Goal: Transaction & Acquisition: Book appointment/travel/reservation

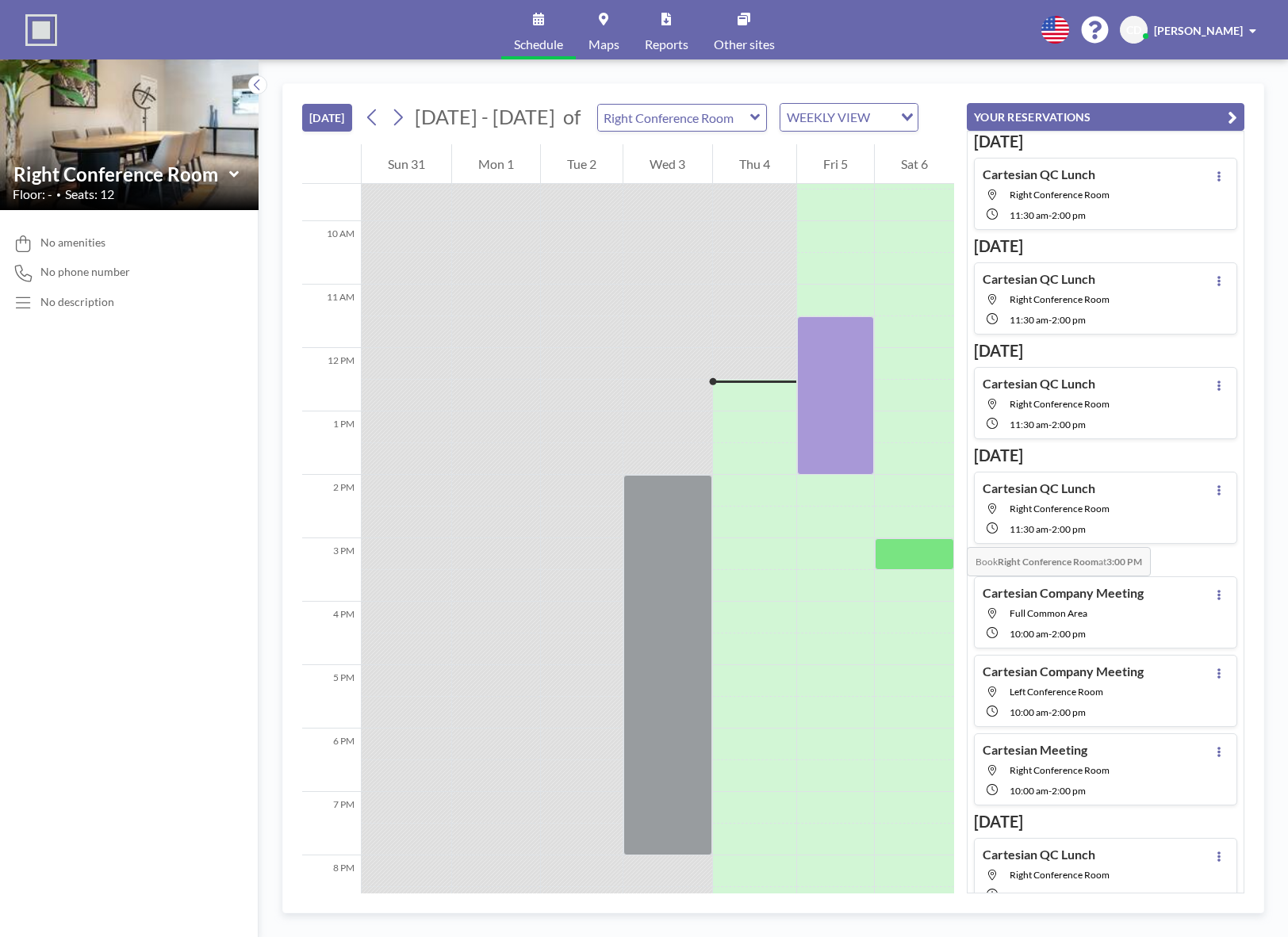
scroll to position [610, 0]
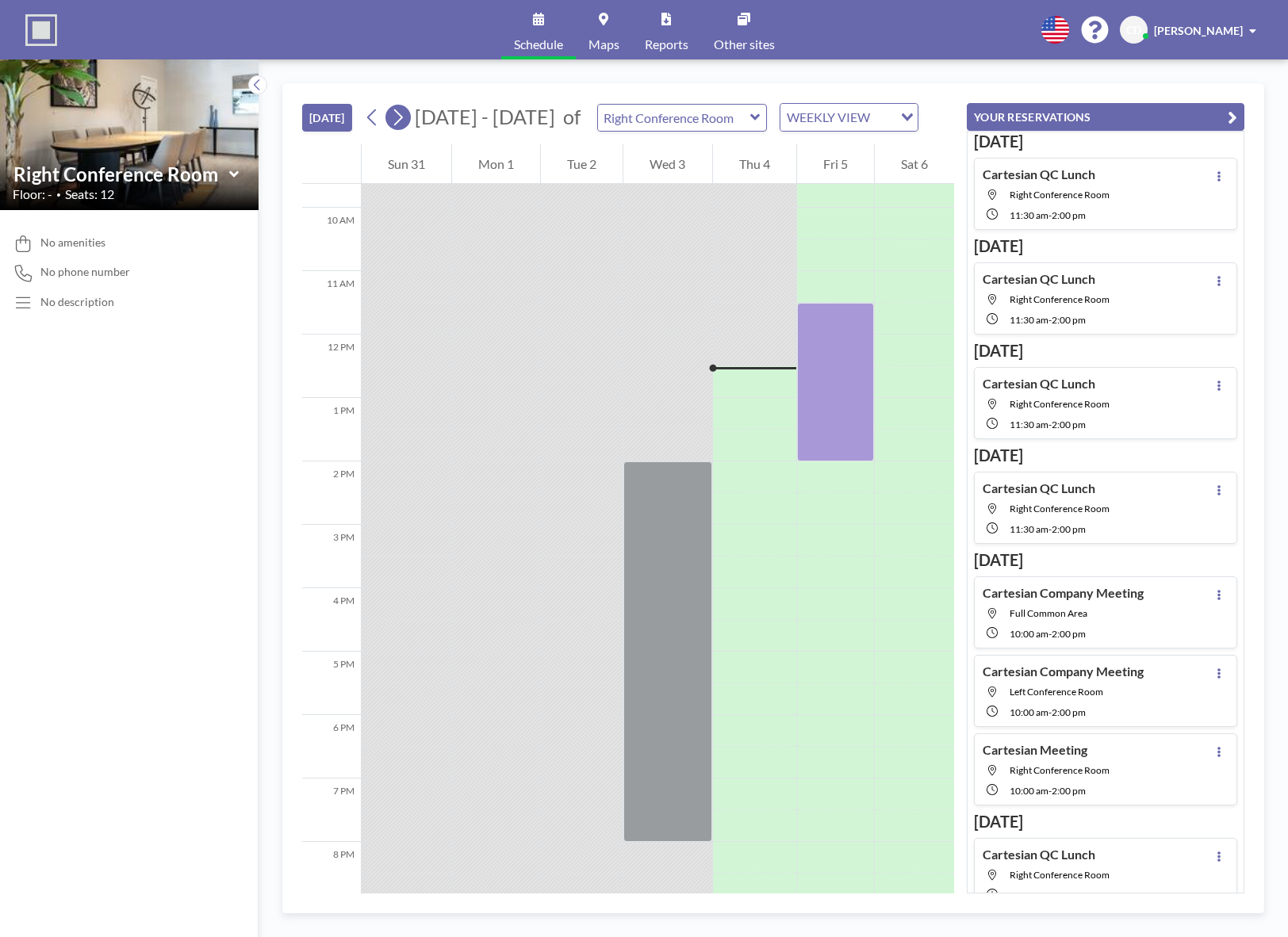
click at [399, 118] on icon at bounding box center [398, 118] width 15 height 24
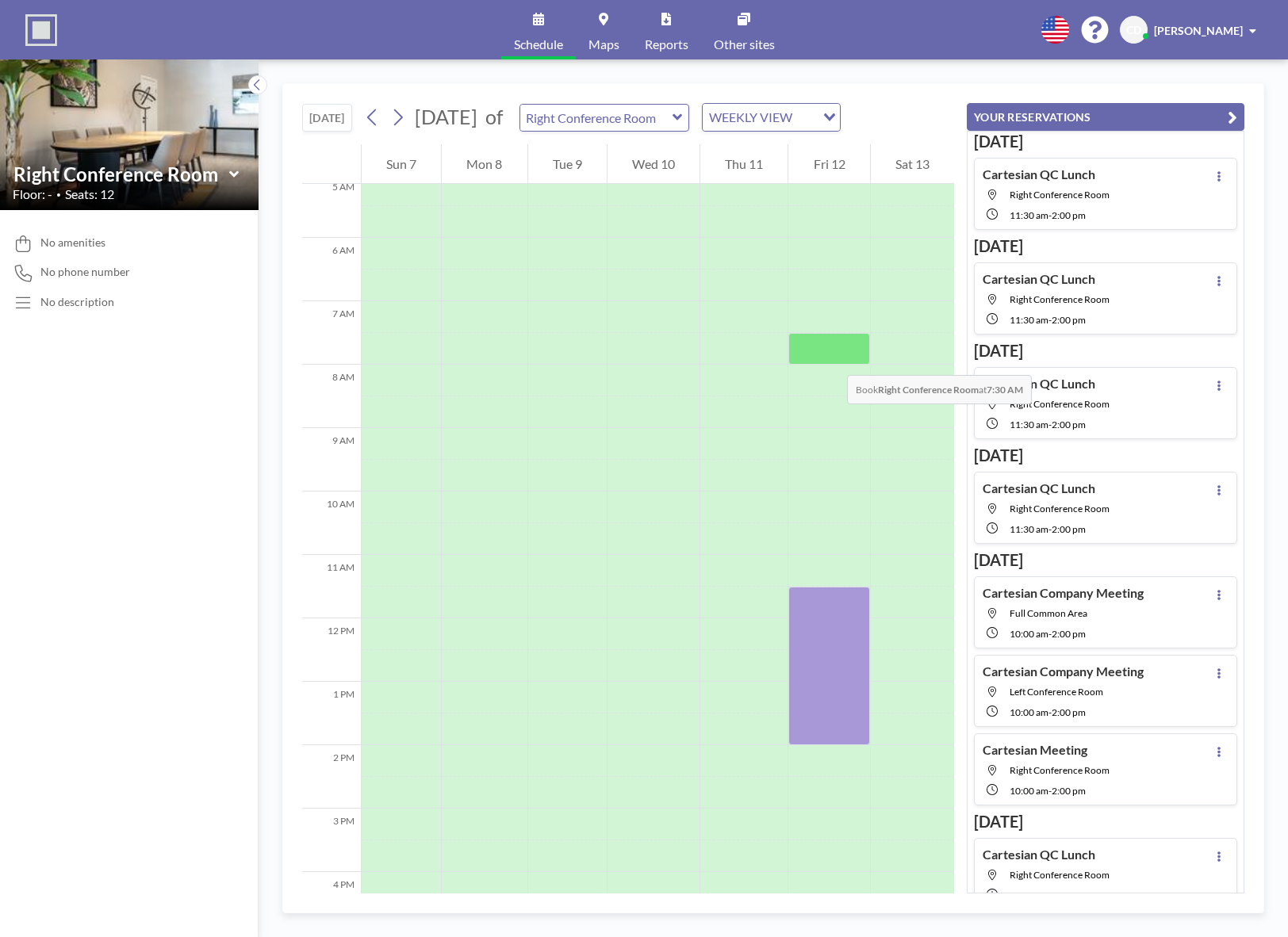
scroll to position [476, 0]
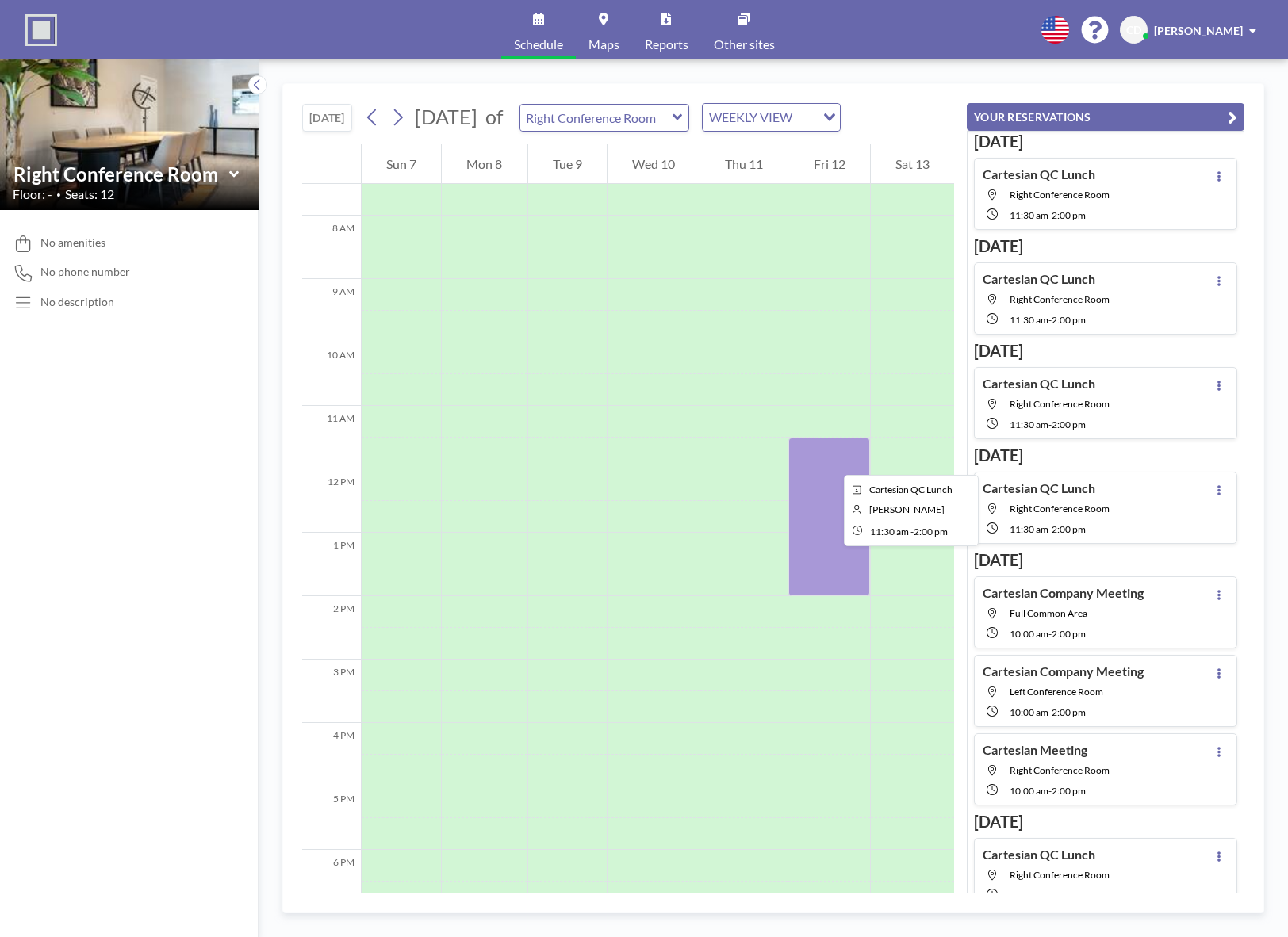
click at [831, 461] on div at bounding box center [829, 517] width 81 height 159
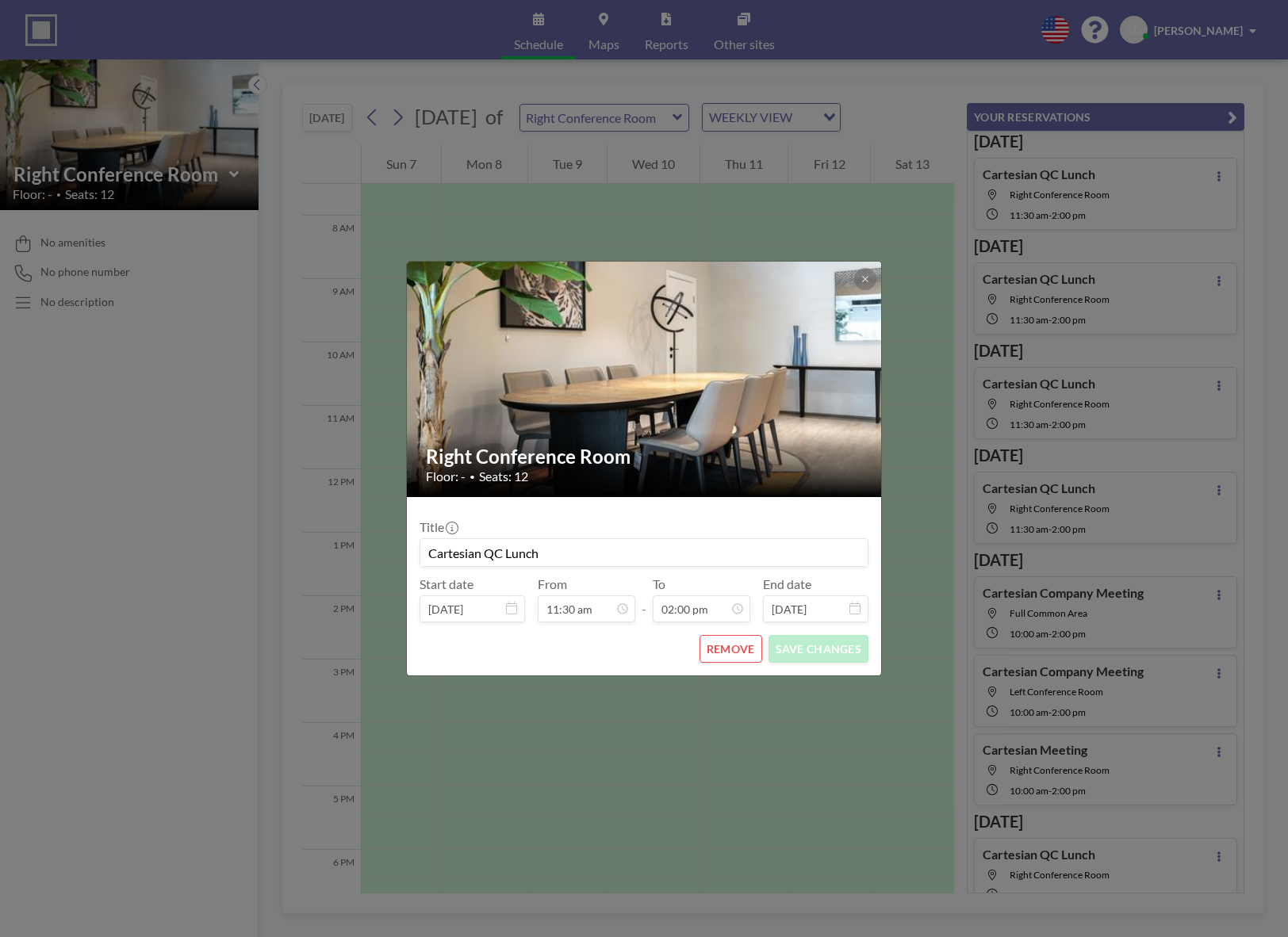
drag, startPoint x: 587, startPoint y: 553, endPoint x: 487, endPoint y: 559, distance: 100.2
click at [487, 559] on input "Cartesian QC Lunch" at bounding box center [644, 553] width 447 height 27
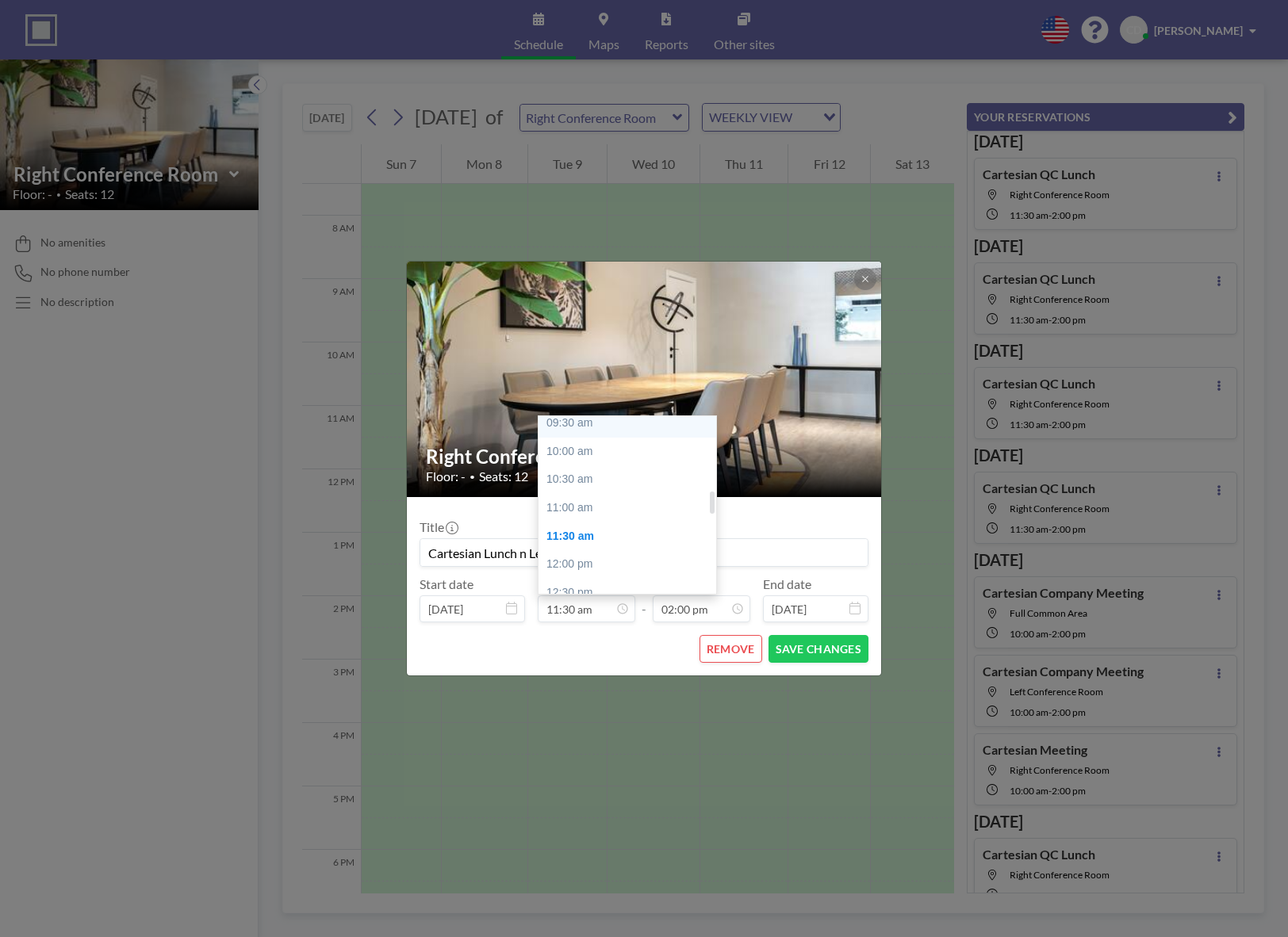
scroll to position [491, 0]
type input "Cartesian Lunch n Learn"
click at [577, 559] on div "11:00 am" at bounding box center [631, 560] width 185 height 28
click at [575, 457] on div "11:30 am" at bounding box center [631, 458] width 185 height 28
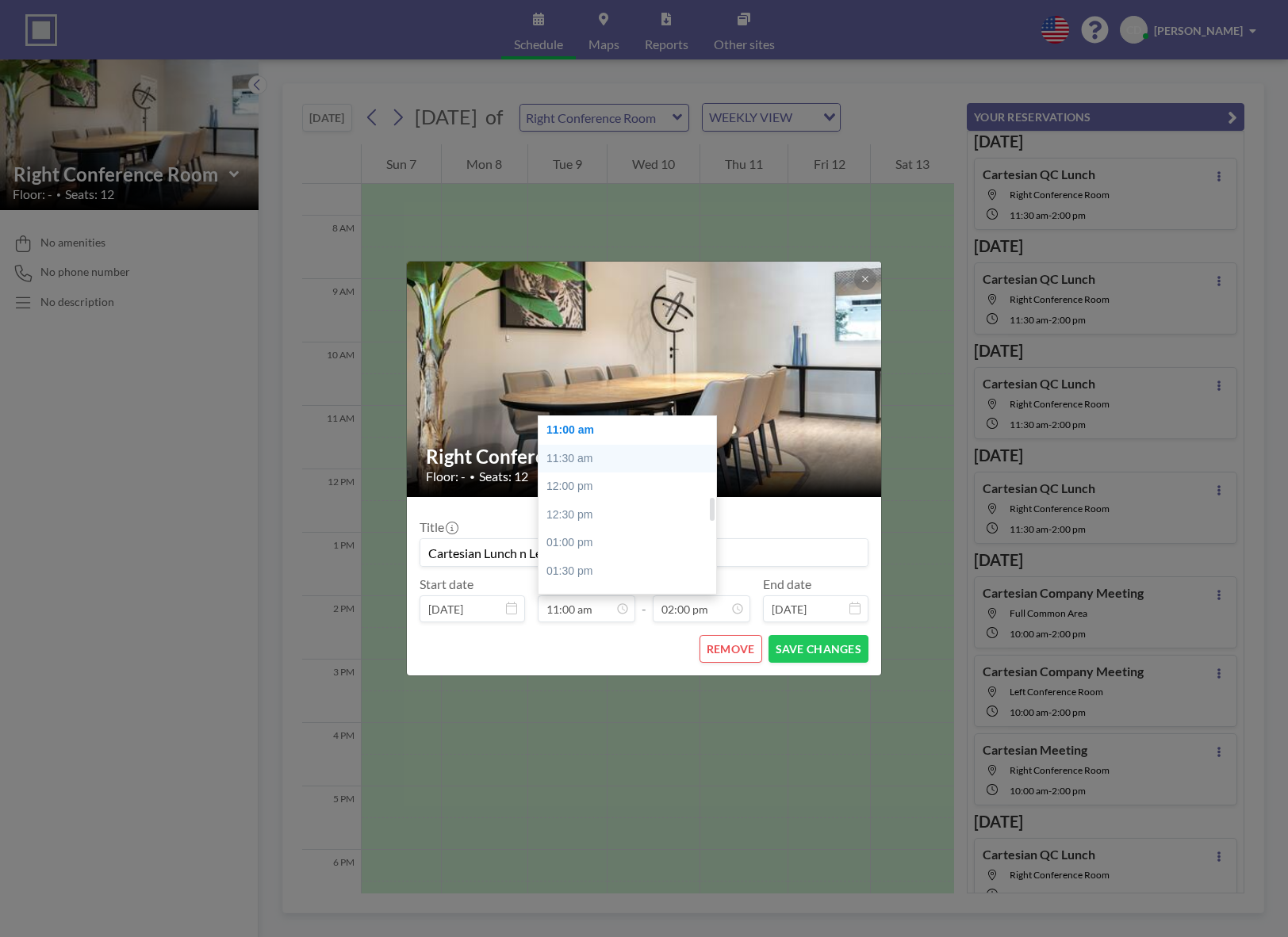
type input "11:30 am"
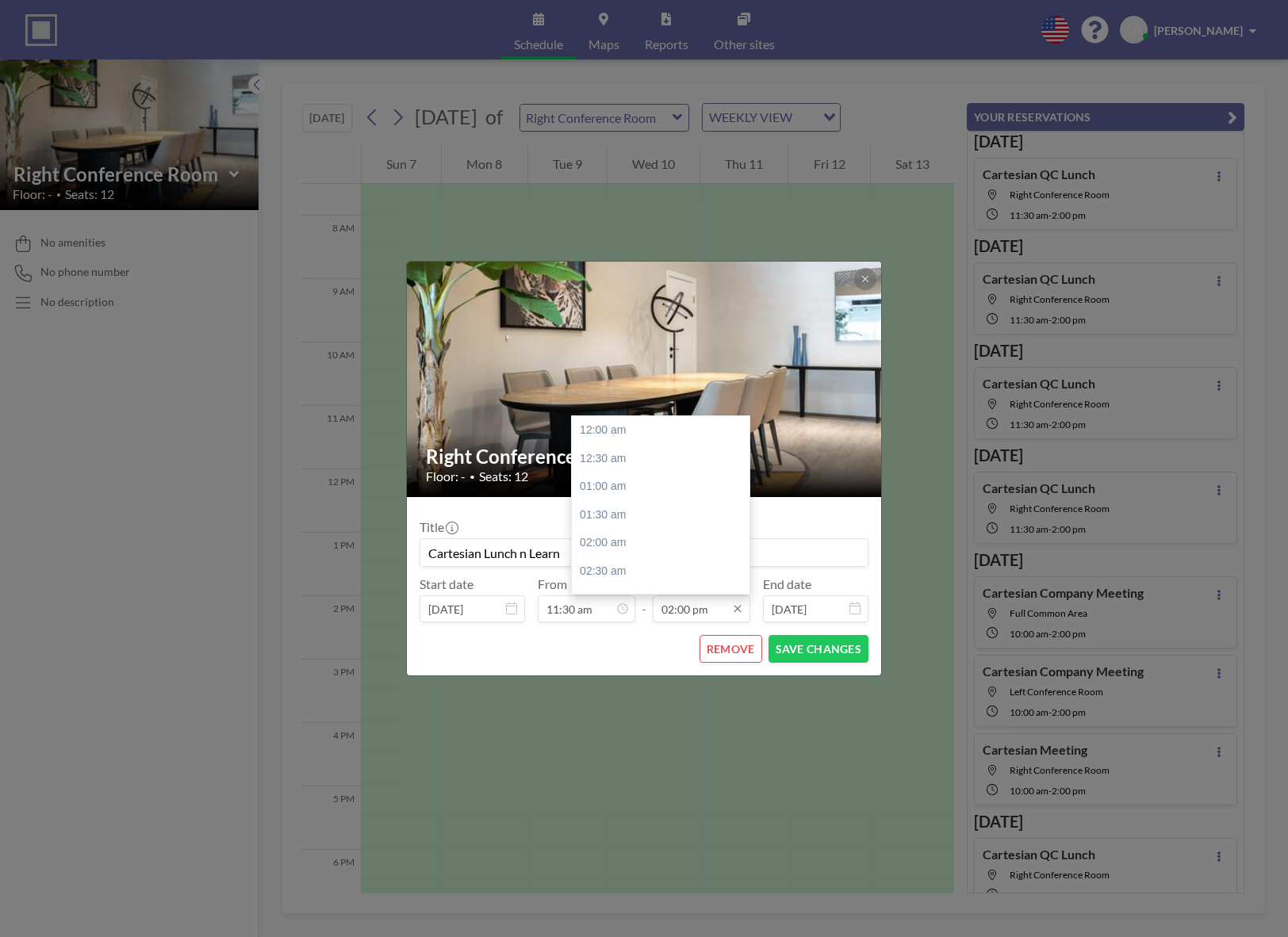
scroll to position [790, 0]
click at [627, 460] on div "02:30 pm" at bounding box center [664, 457] width 185 height 28
type input "02:30 pm"
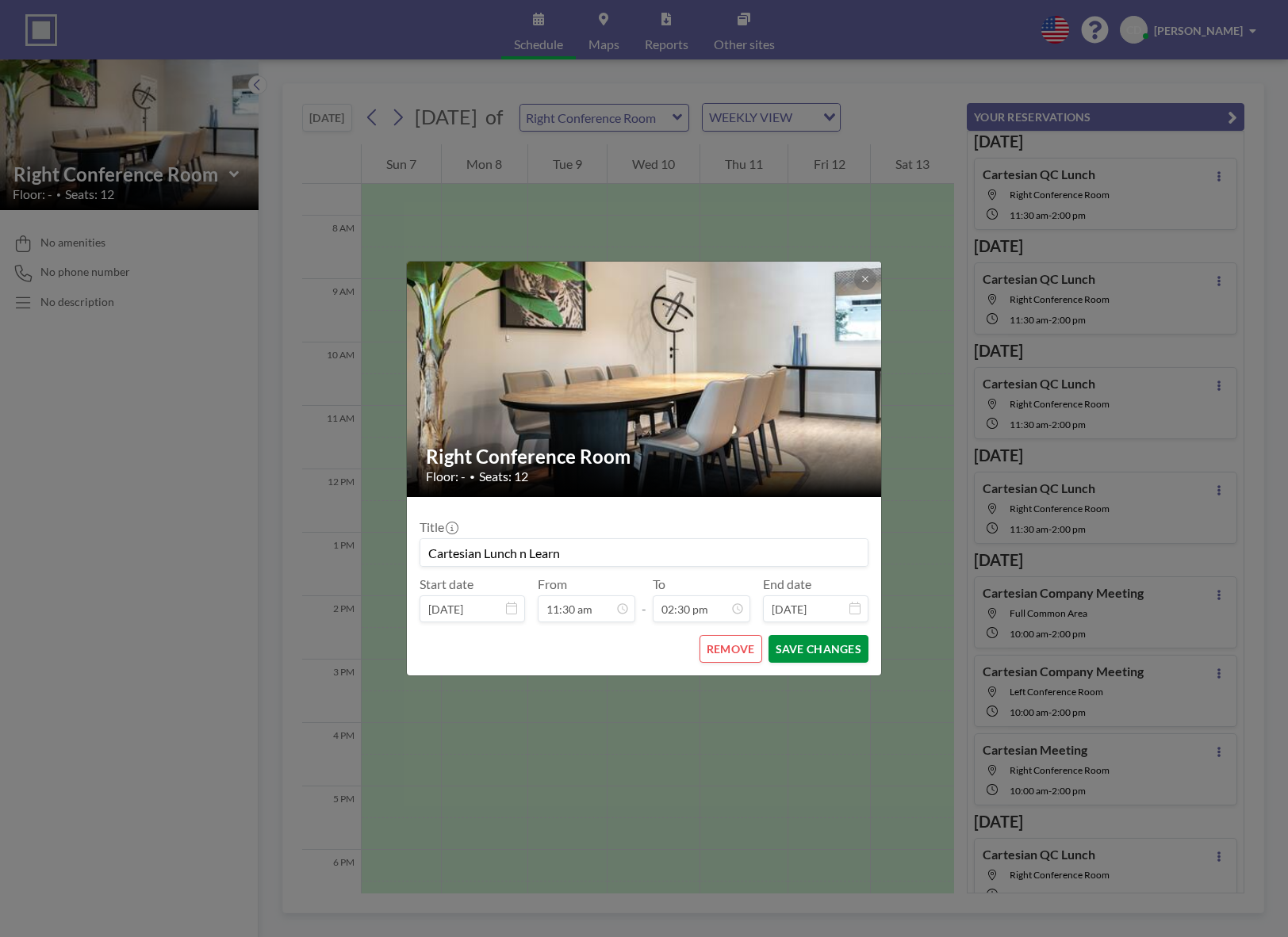
click at [821, 652] on button "SAVE CHANGES" at bounding box center [818, 649] width 100 height 28
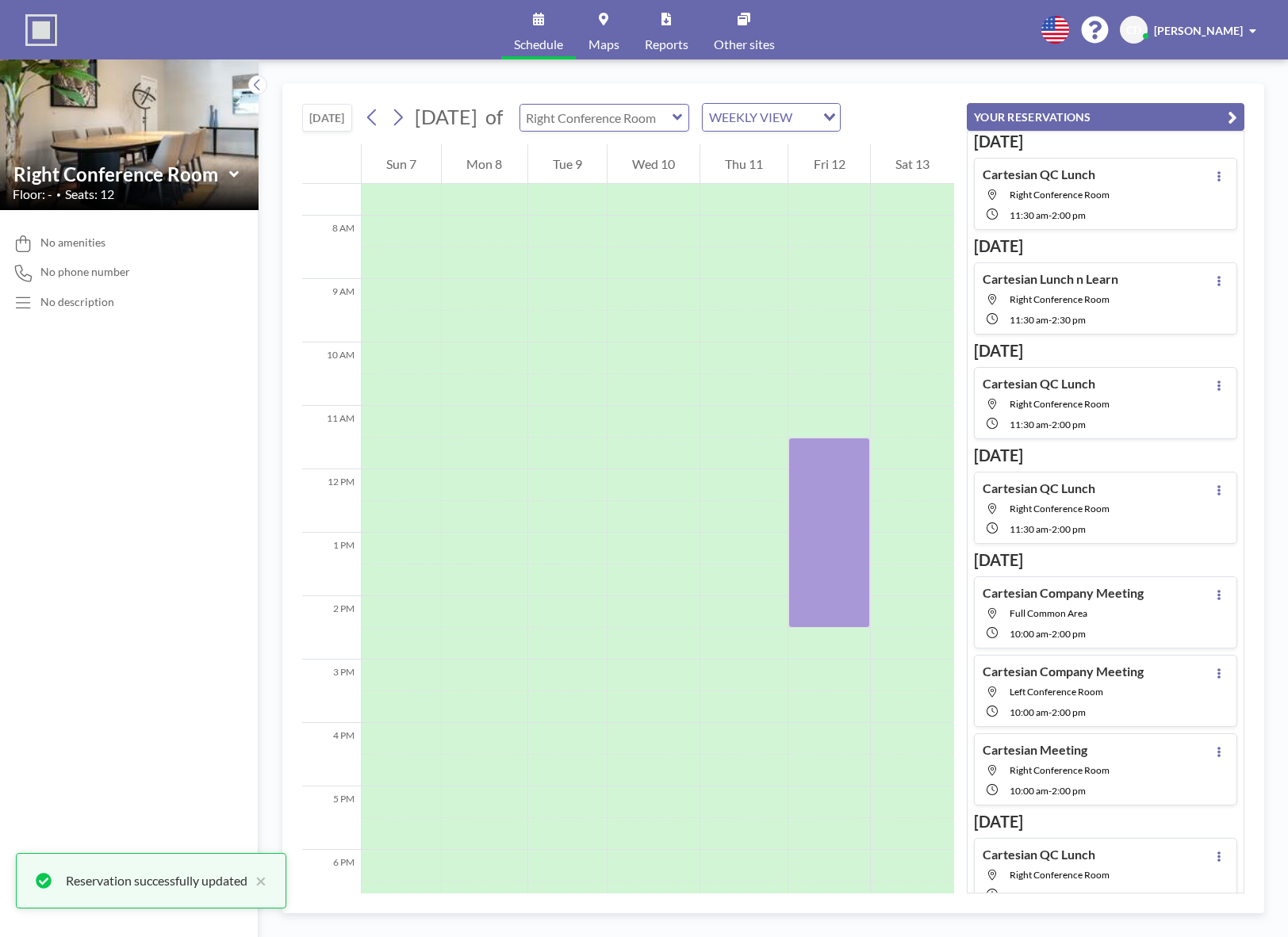
click at [673, 110] on input "text" at bounding box center [597, 118] width 152 height 26
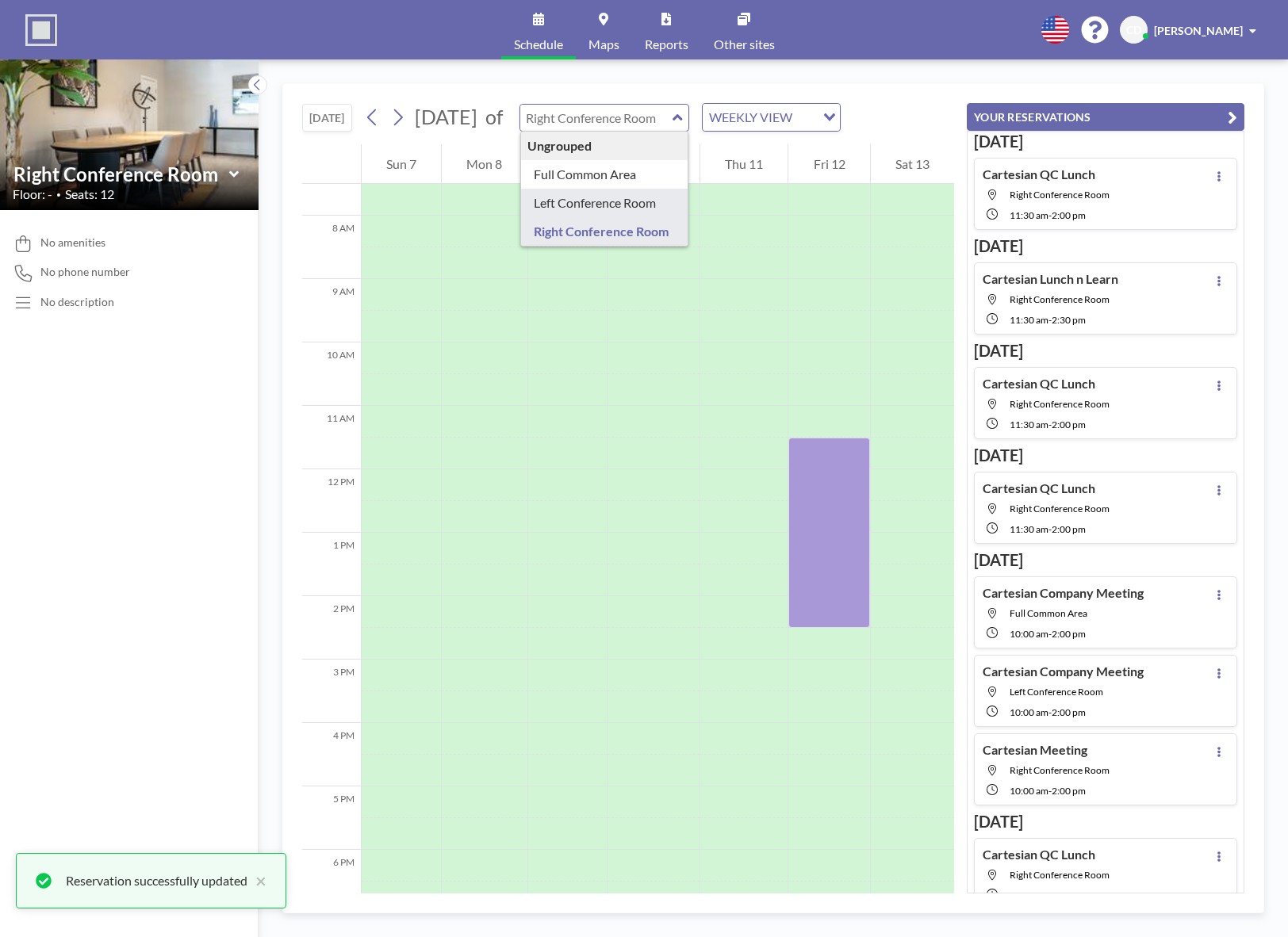
type input "Left Conference Room"
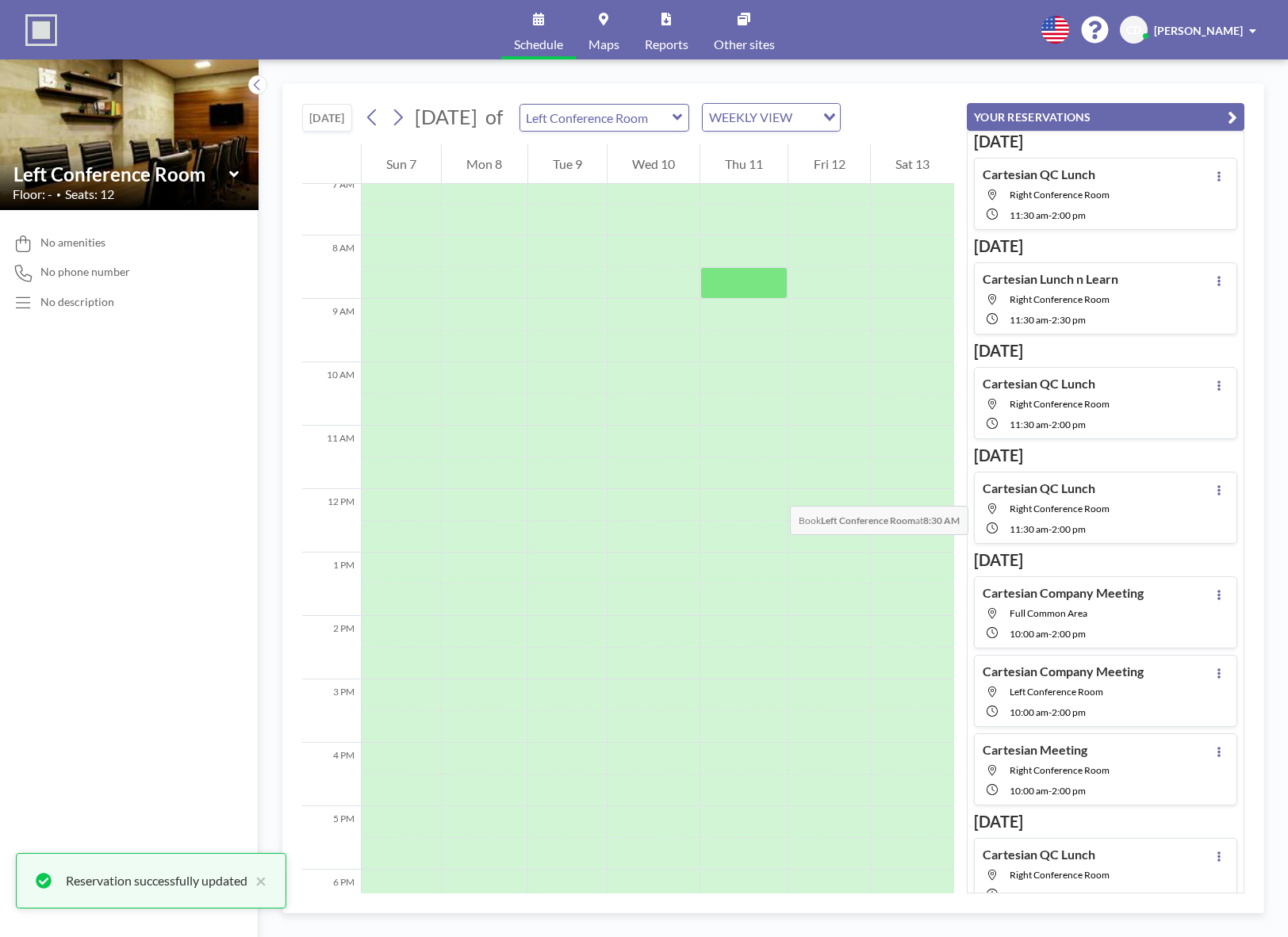
scroll to position [476, 0]
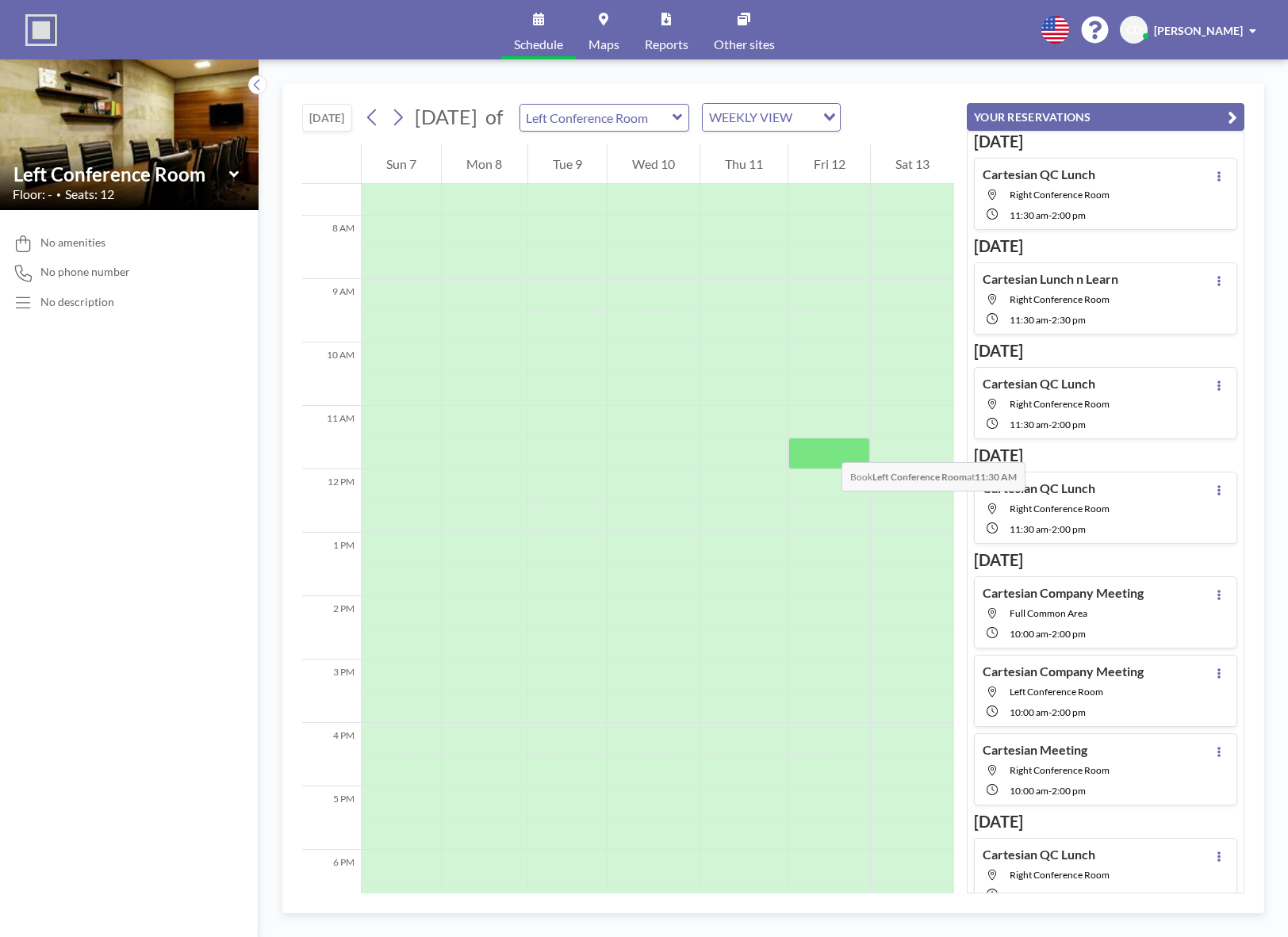
click at [825, 446] on div at bounding box center [829, 453] width 81 height 32
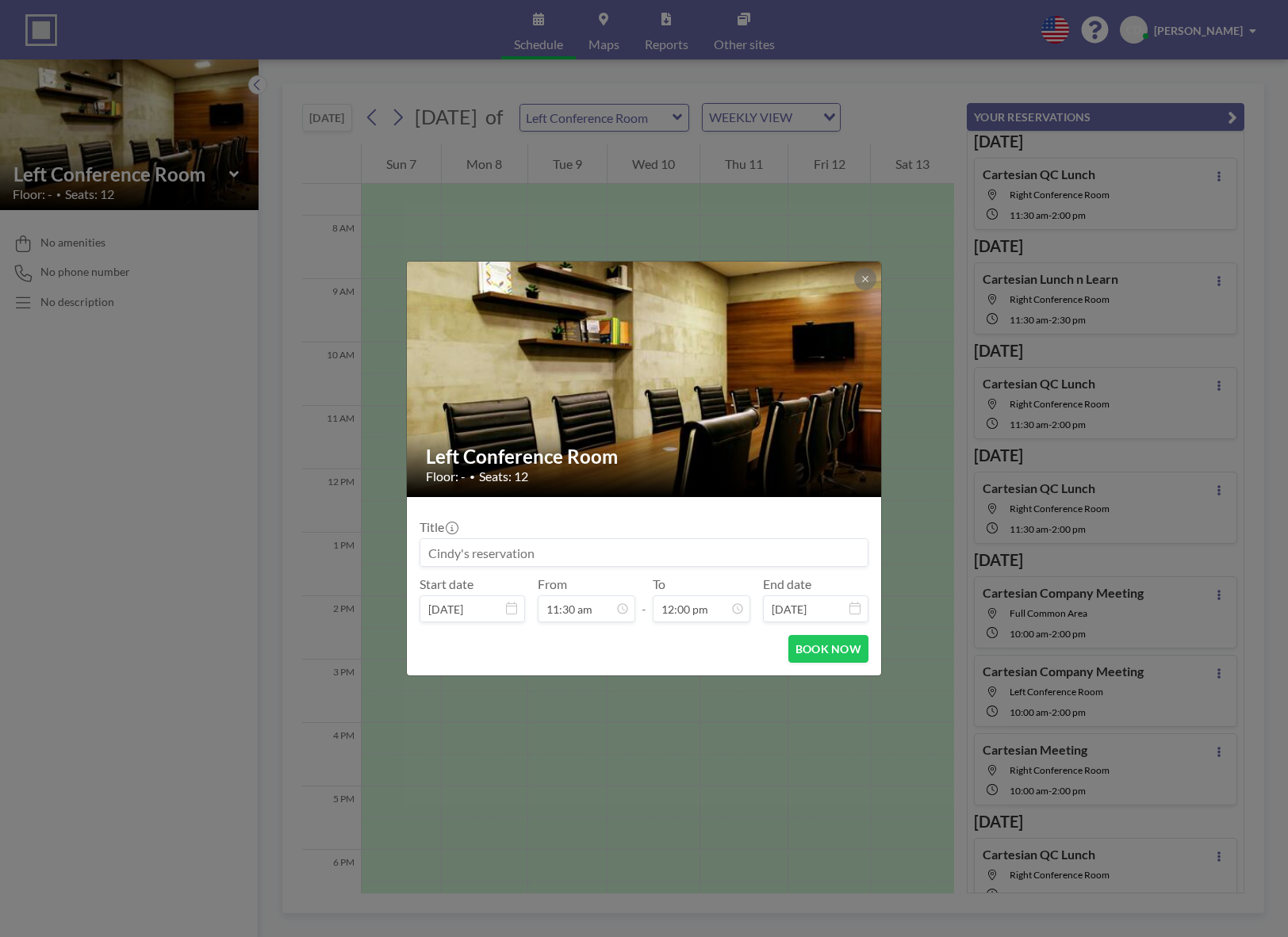
click at [649, 552] on input at bounding box center [644, 553] width 447 height 27
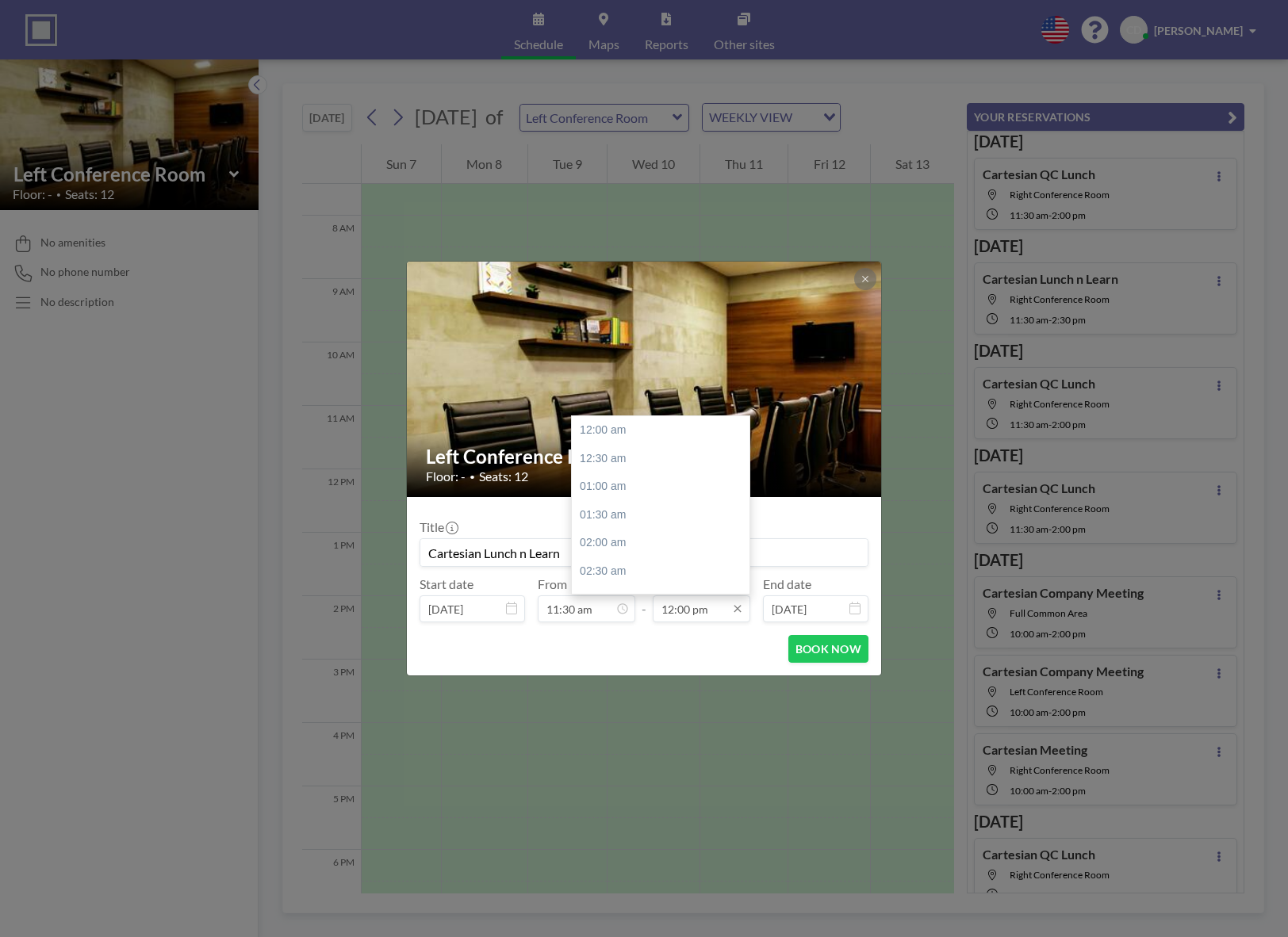
scroll to position [678, 0]
type input "Cartesian Lunch n Learn"
click at [637, 524] on div "01:30 pm" at bounding box center [664, 515] width 185 height 28
type input "01:30 pm"
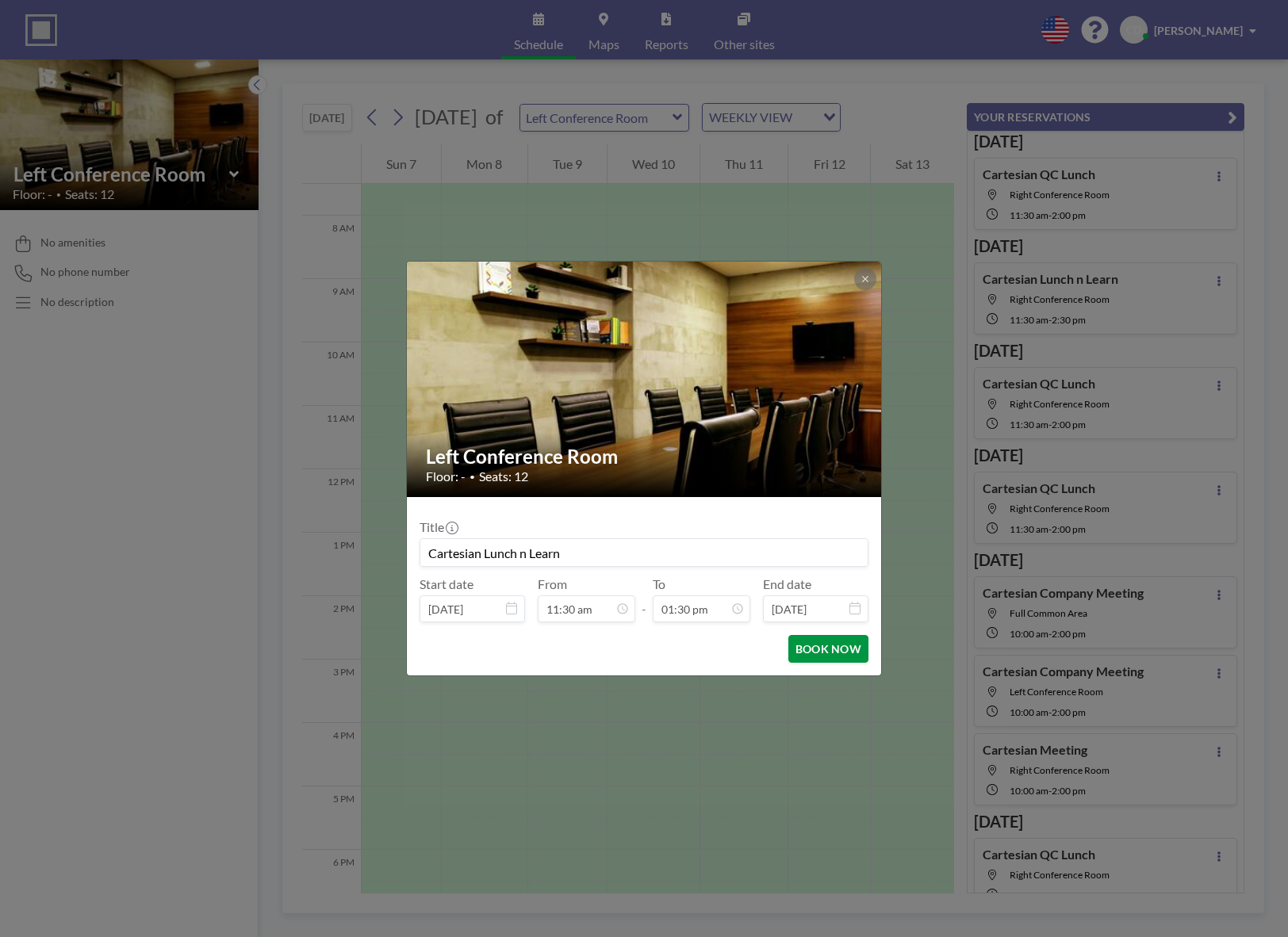
scroll to position [762, 0]
click at [829, 647] on button "BOOK NOW" at bounding box center [829, 649] width 80 height 28
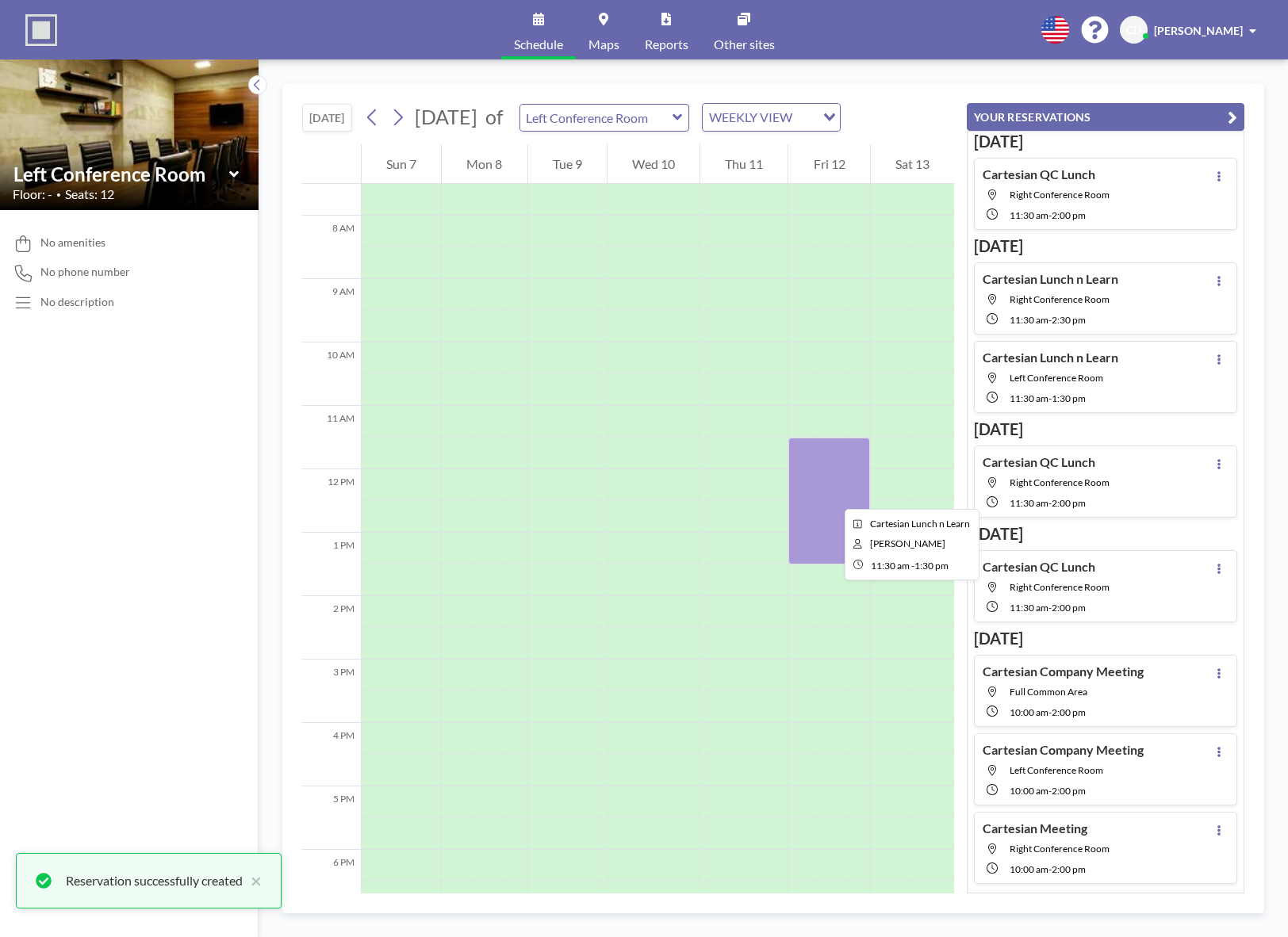
click at [830, 495] on div at bounding box center [829, 501] width 81 height 127
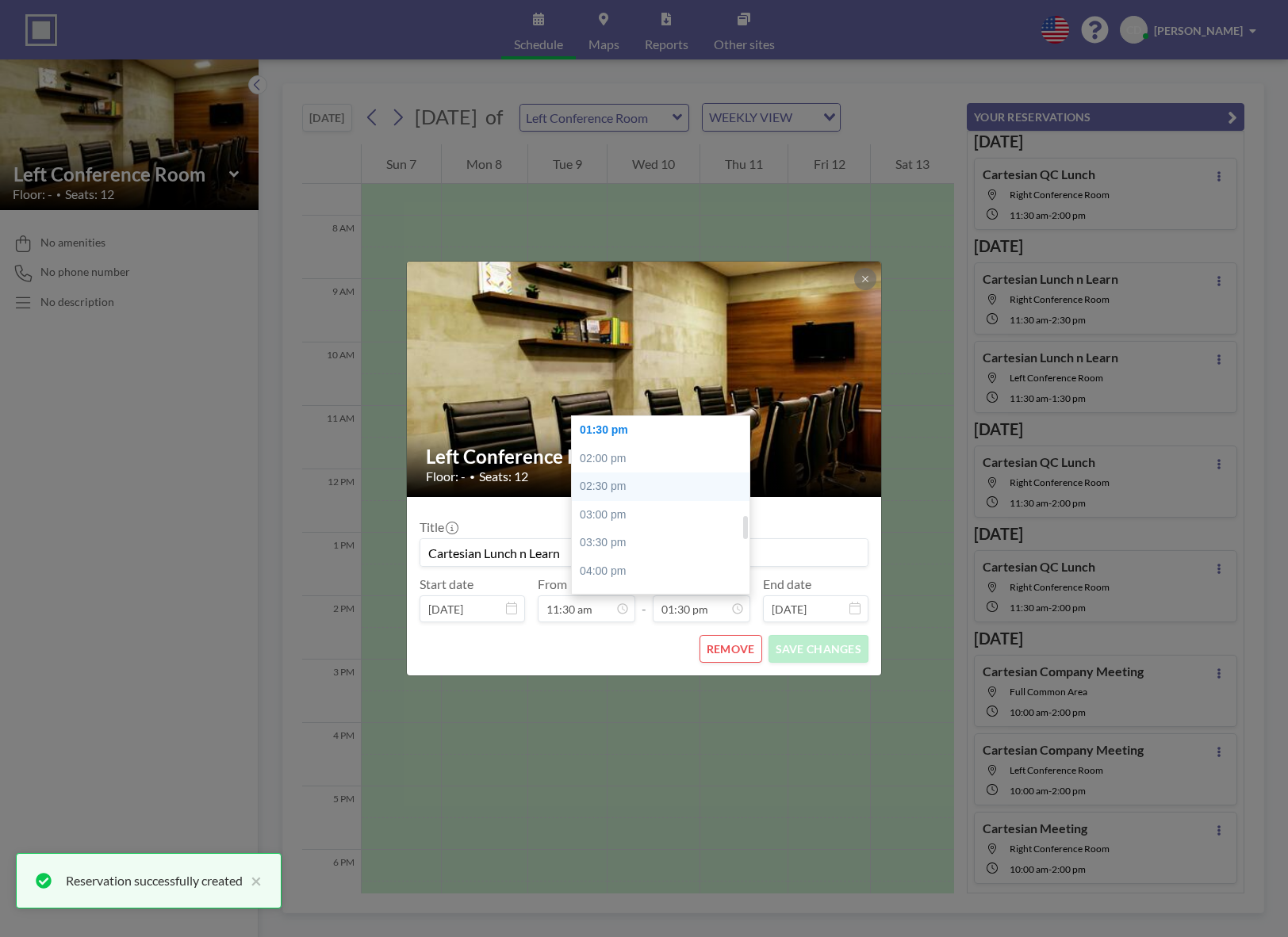
click at [629, 481] on div "02:30 pm" at bounding box center [664, 486] width 185 height 28
type input "02:30 pm"
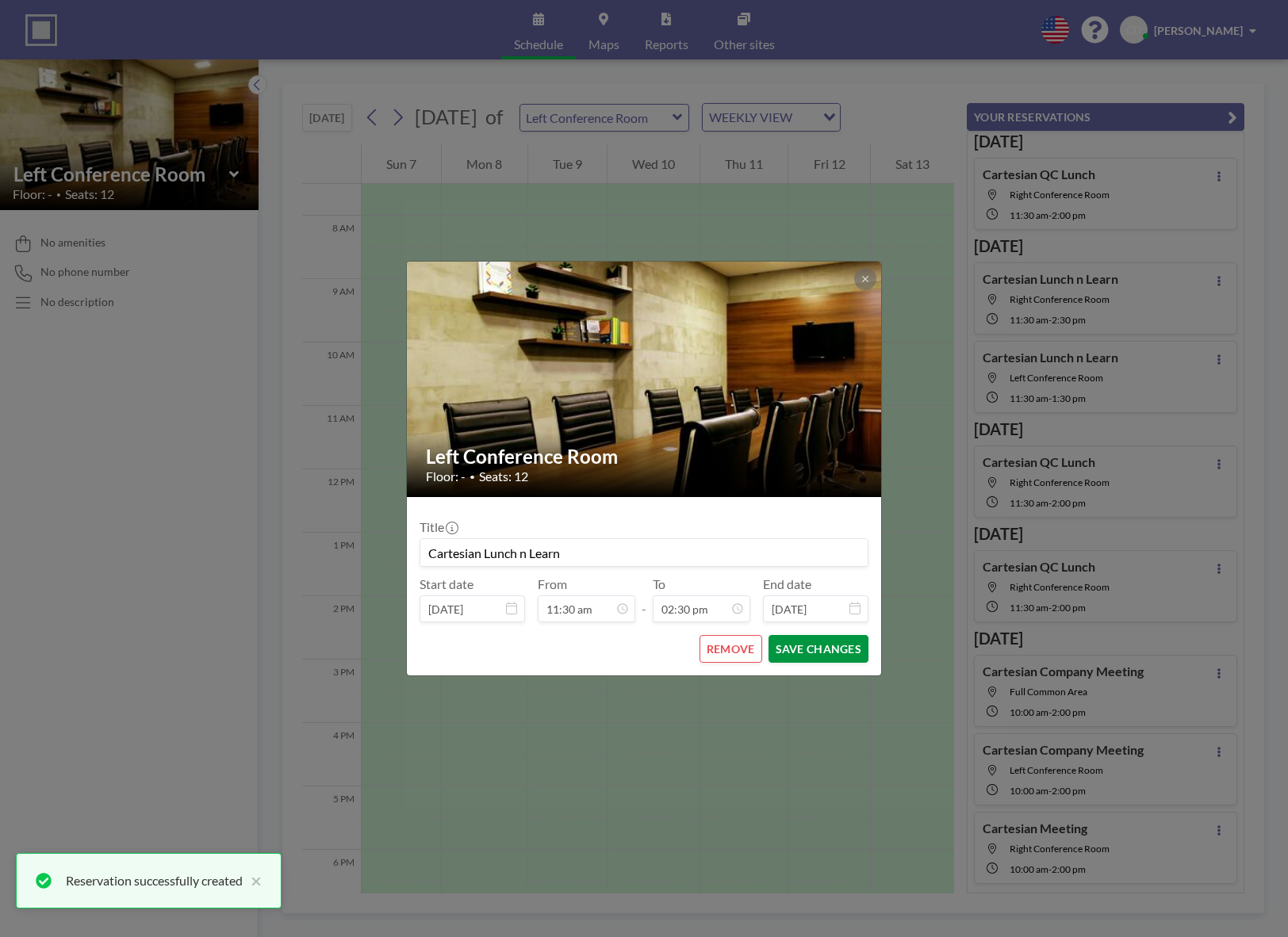
scroll to position [818, 0]
click at [789, 648] on button "SAVE CHANGES" at bounding box center [818, 649] width 100 height 28
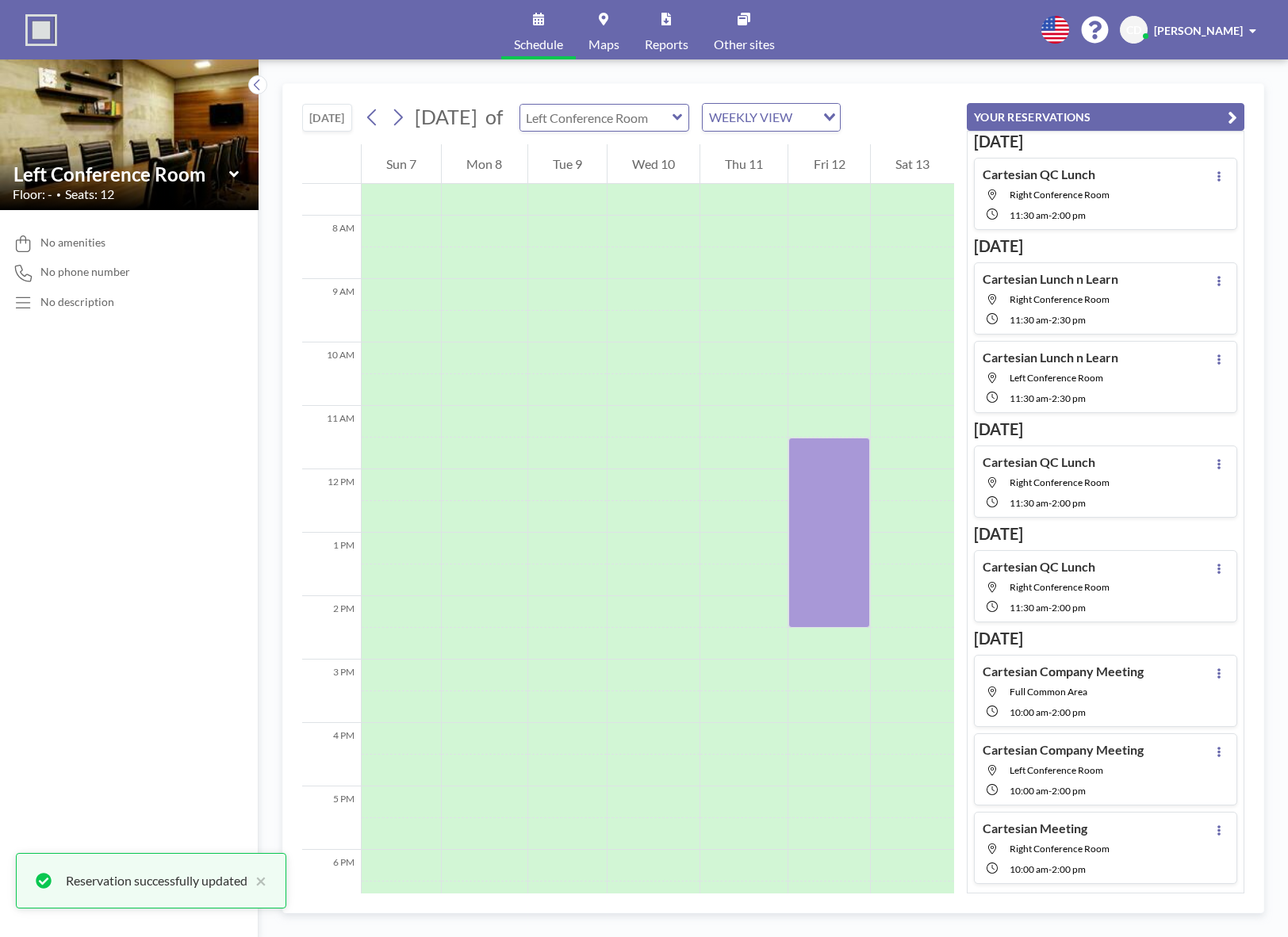
click at [668, 108] on input "text" at bounding box center [597, 118] width 152 height 26
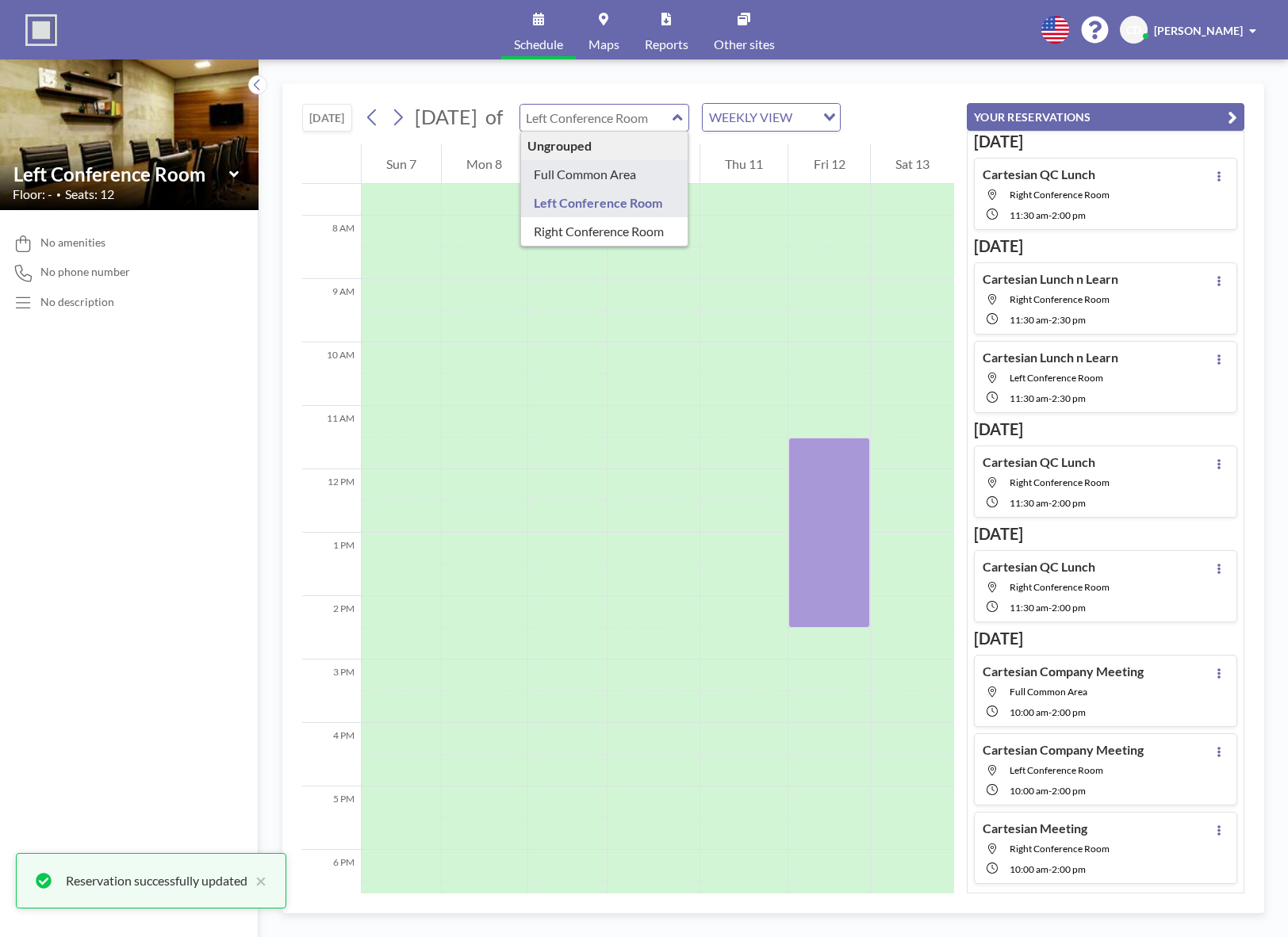
type input "Full Common Area"
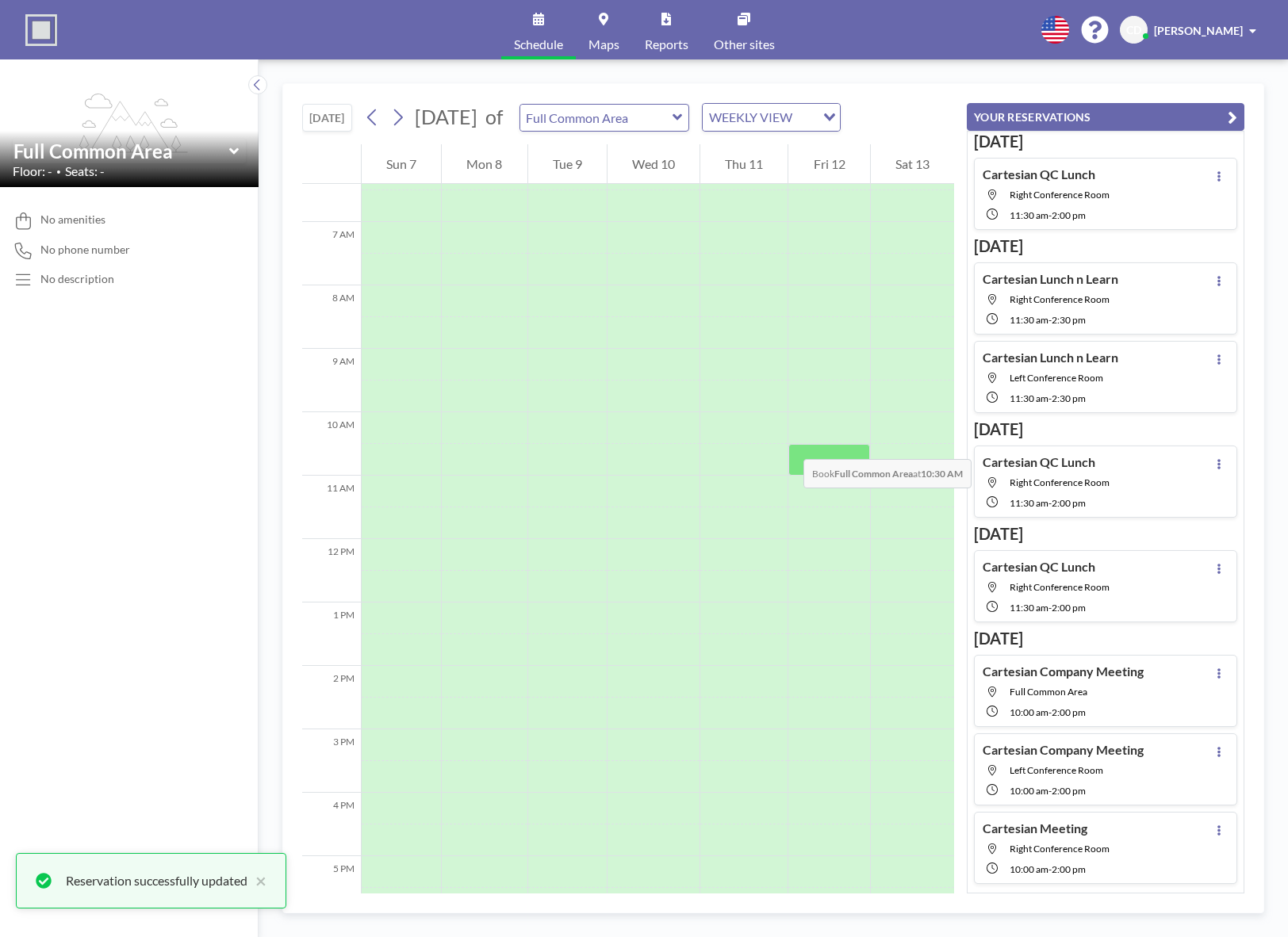
scroll to position [476, 0]
click at [809, 456] on div at bounding box center [829, 453] width 81 height 32
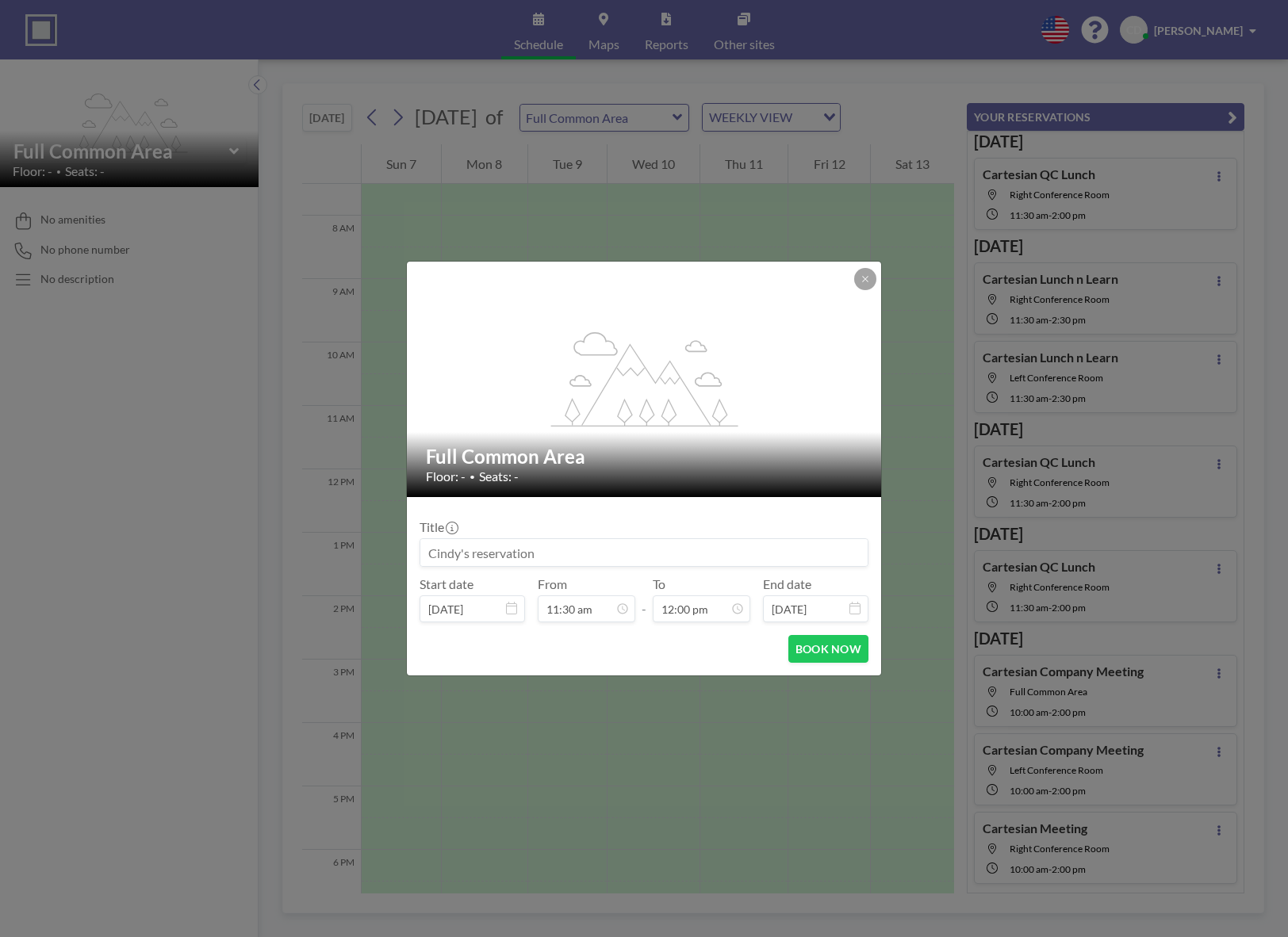
click at [644, 547] on input at bounding box center [644, 553] width 447 height 27
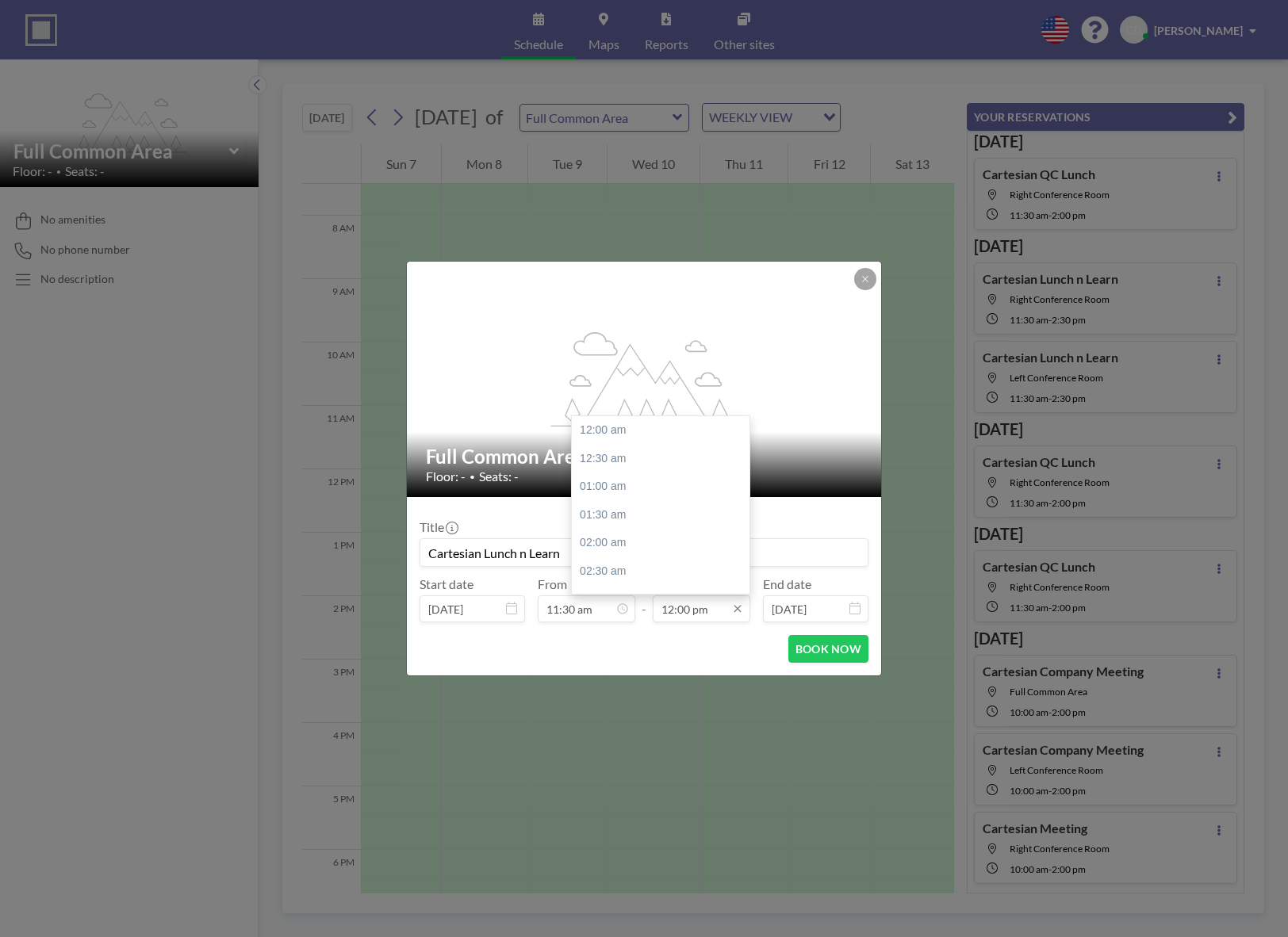
scroll to position [678, 0]
click at [627, 572] on div "02:30 pm" at bounding box center [664, 571] width 185 height 28
type input "Cartesian Lunch n Learn"
type input "02:30 pm"
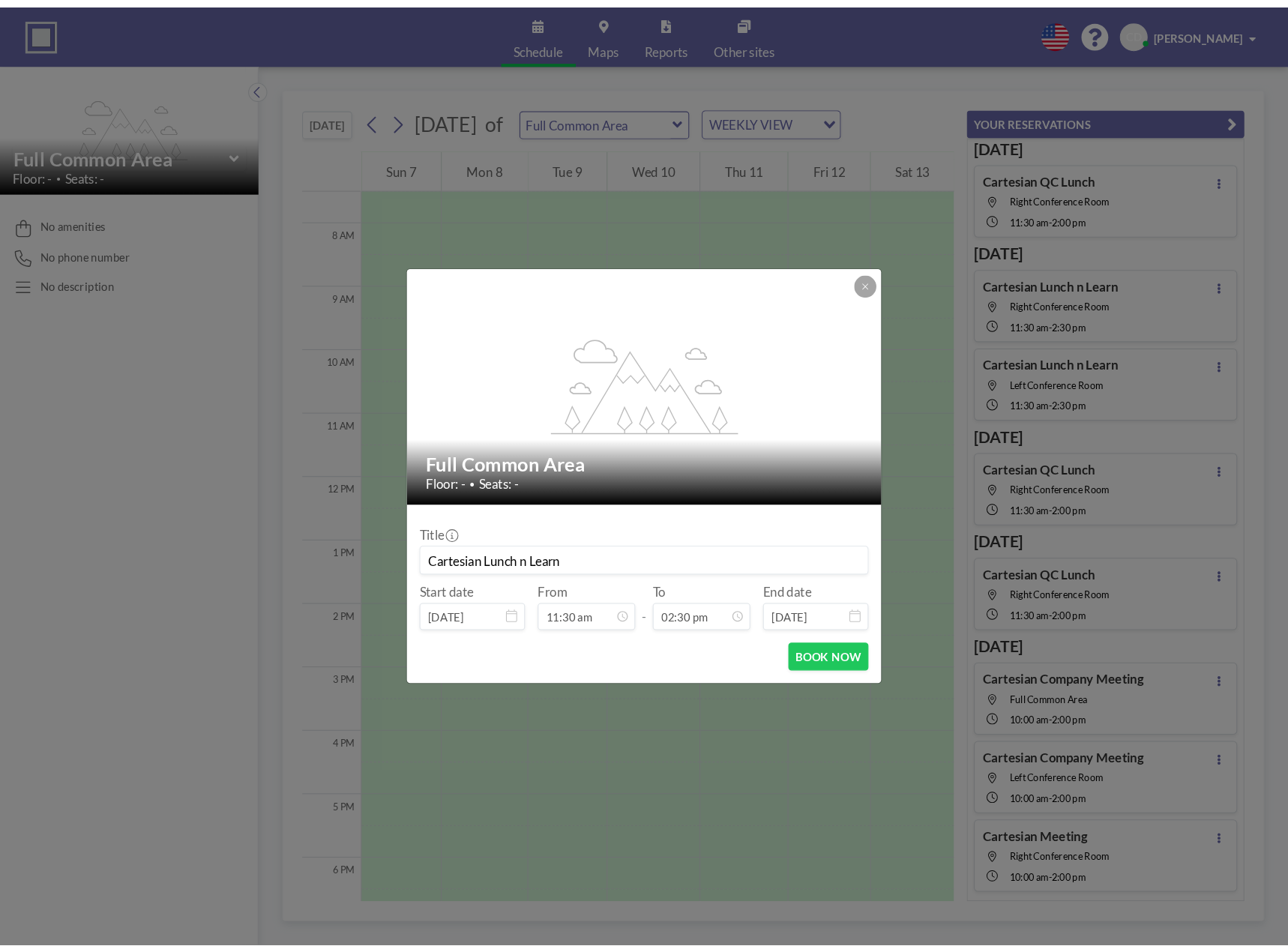
scroll to position [774, 0]
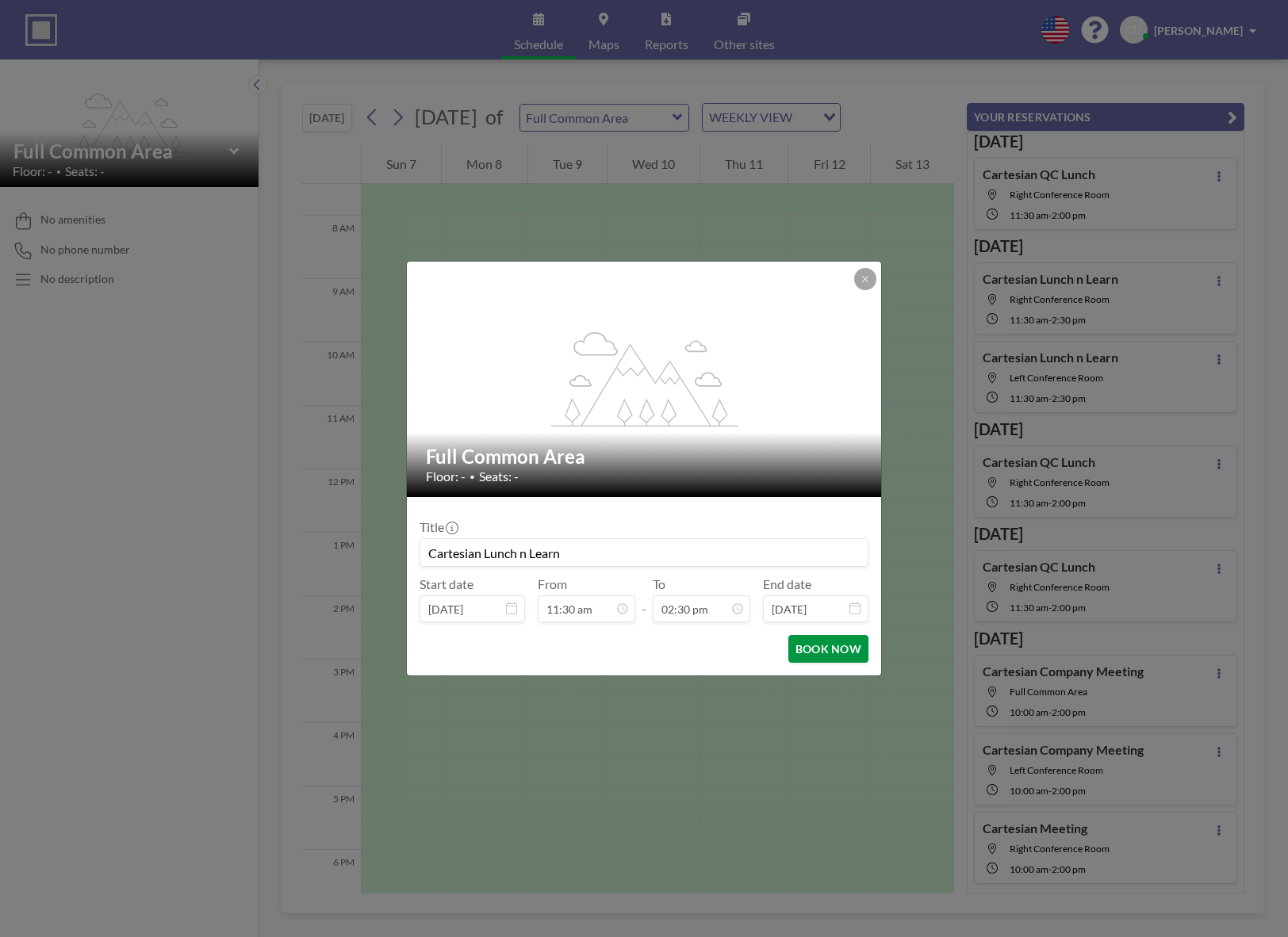
click at [819, 652] on button "BOOK NOW" at bounding box center [829, 649] width 80 height 28
